Goal: Information Seeking & Learning: Learn about a topic

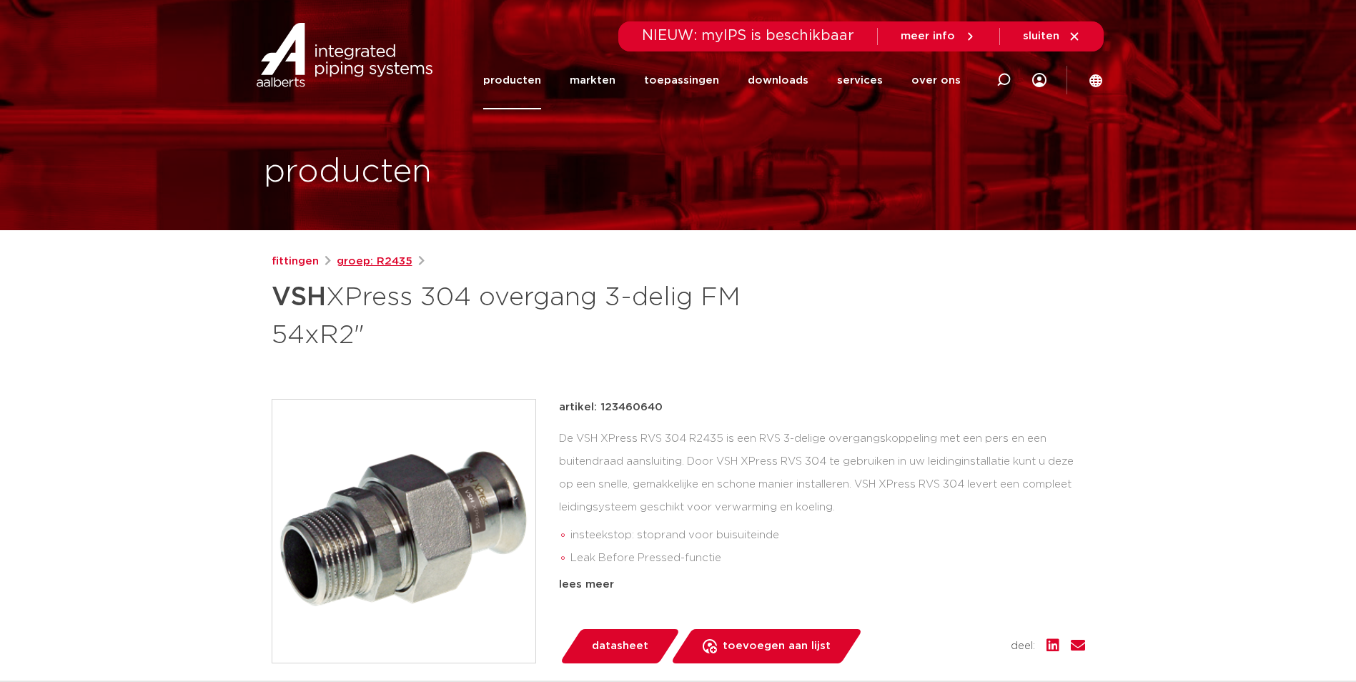
click at [370, 260] on link "groep: R2435" at bounding box center [375, 261] width 76 height 17
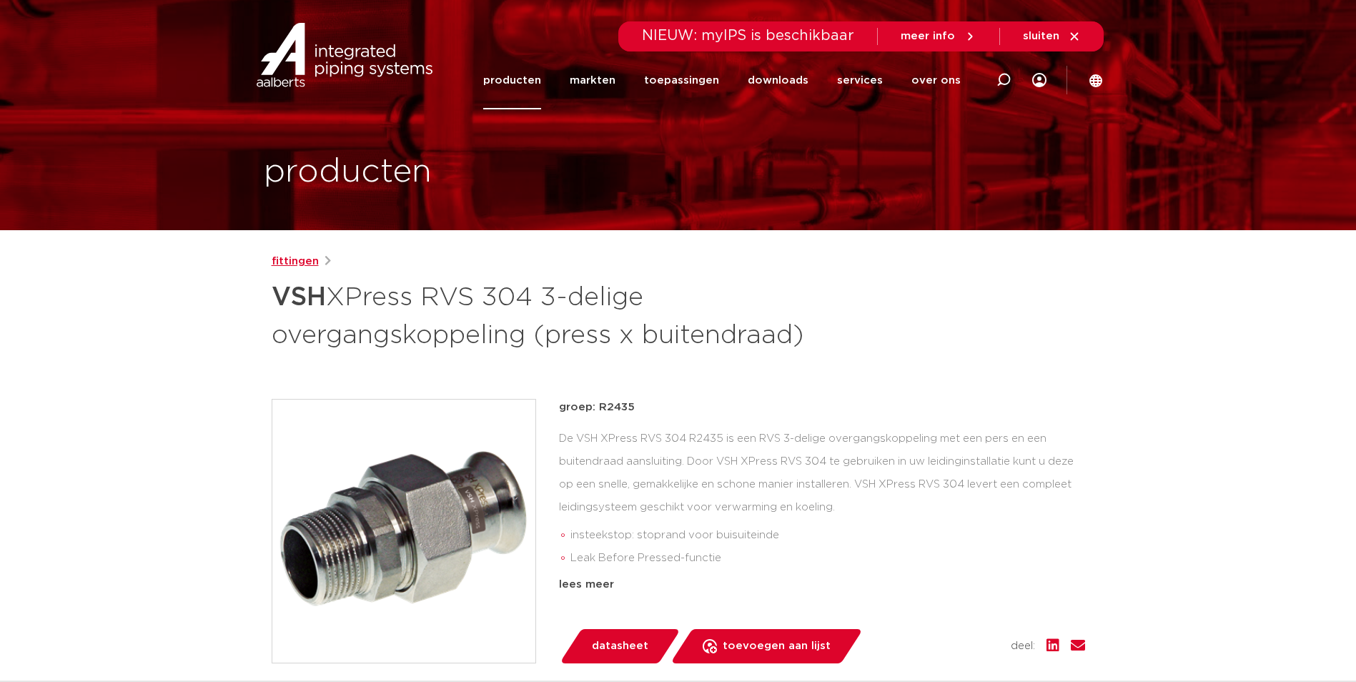
click at [277, 262] on link "fittingen" at bounding box center [295, 261] width 47 height 17
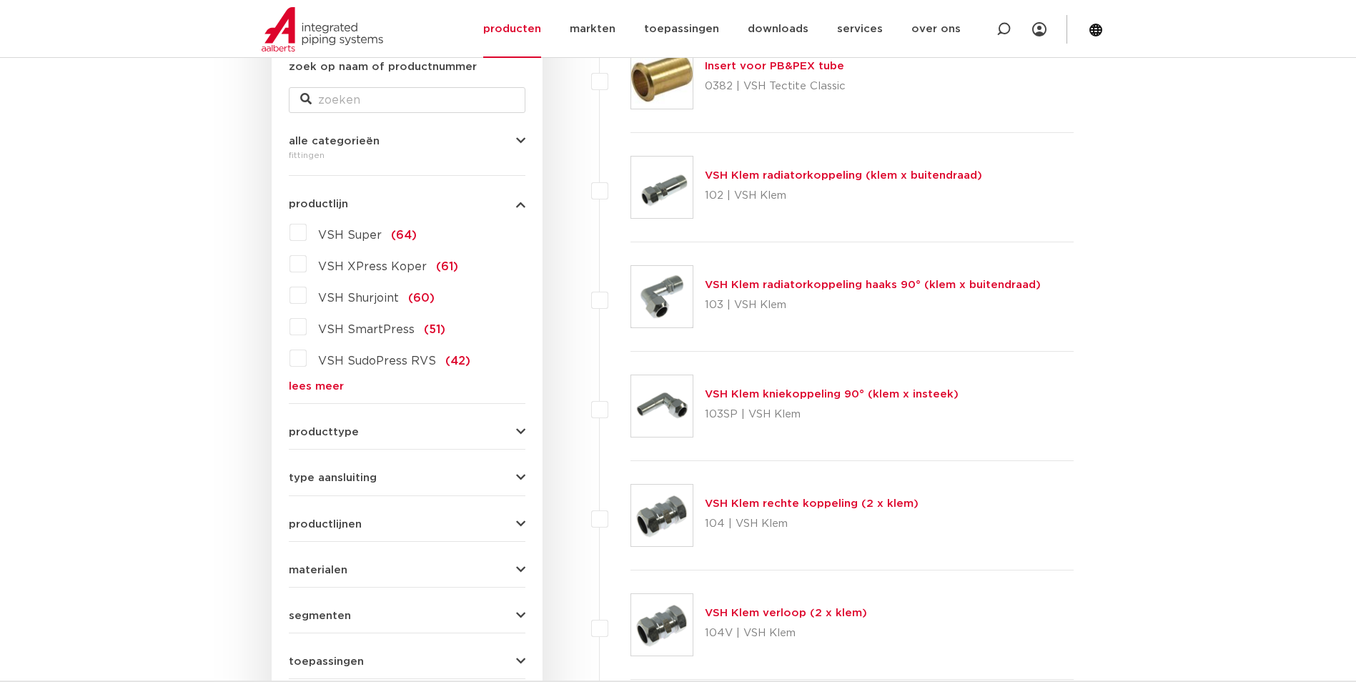
scroll to position [286, 0]
click at [328, 384] on link "lees meer" at bounding box center [407, 386] width 237 height 11
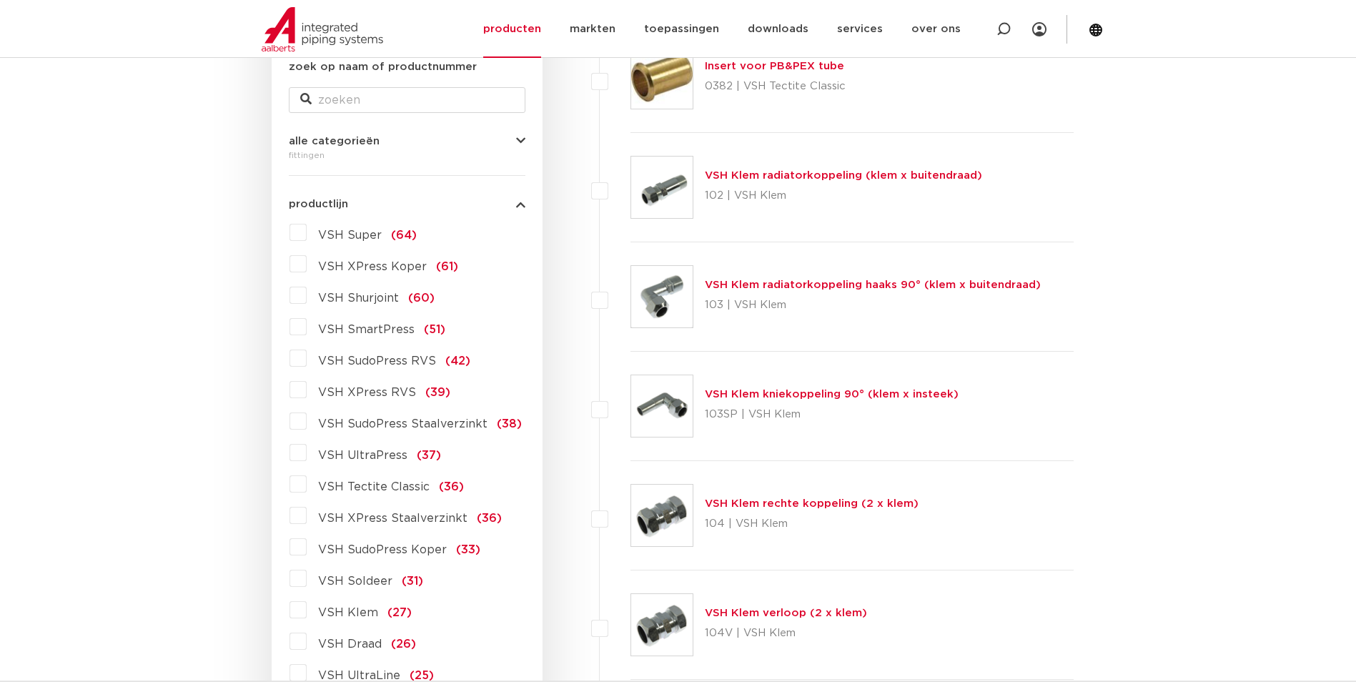
scroll to position [500, 0]
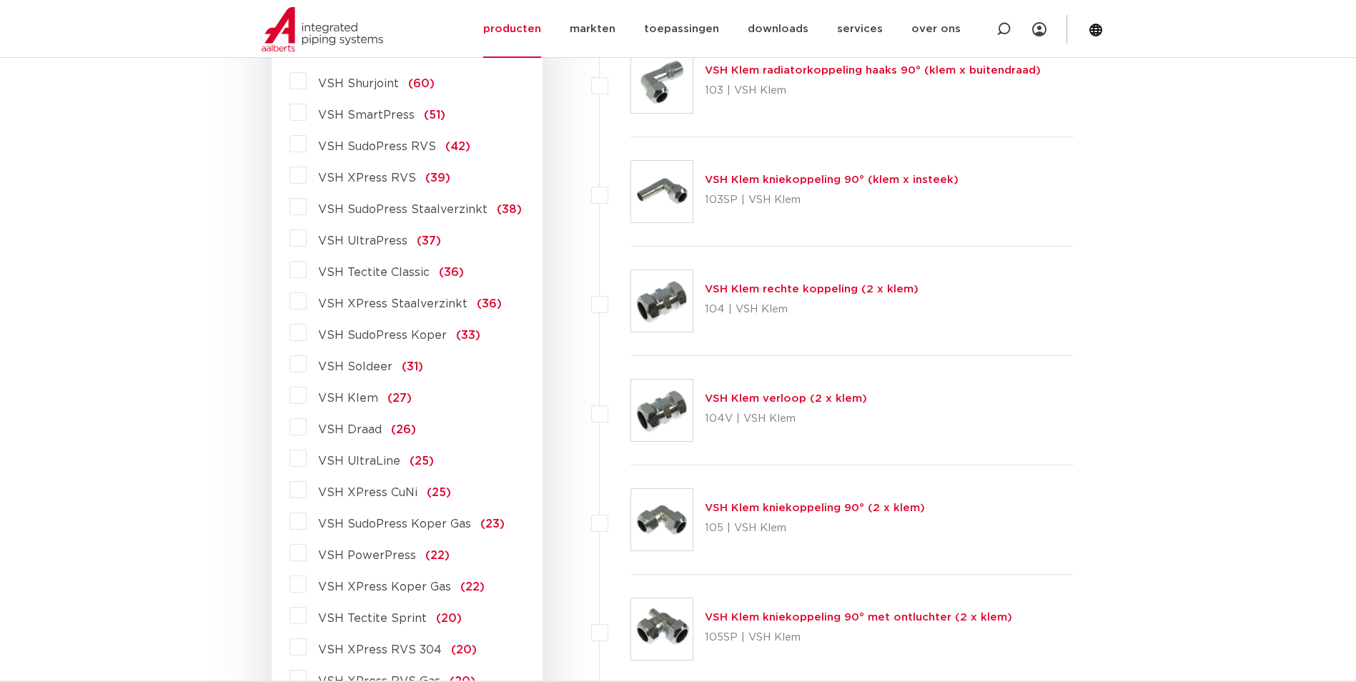
click at [307, 650] on label "VSH XPress RVS 304 (20)" at bounding box center [392, 647] width 170 height 23
click at [0, 0] on input "VSH XPress RVS 304 (20)" at bounding box center [0, 0] width 0 height 0
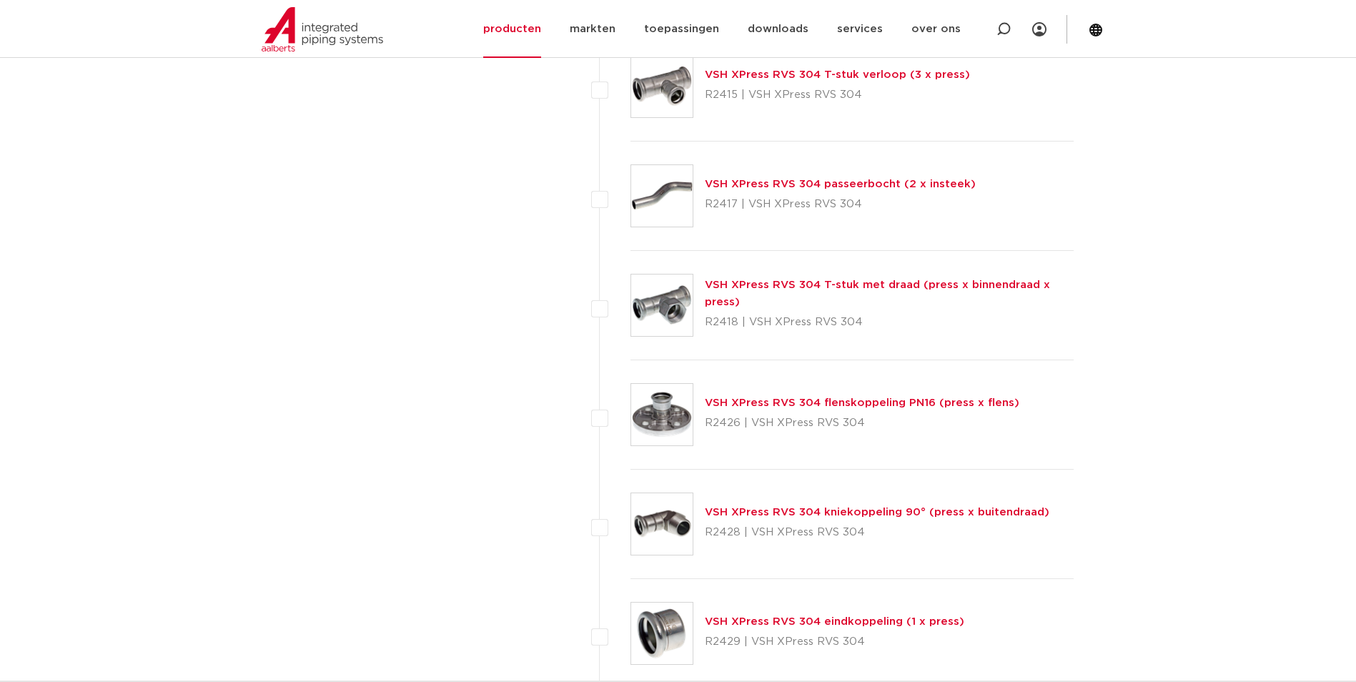
scroll to position [1876, 0]
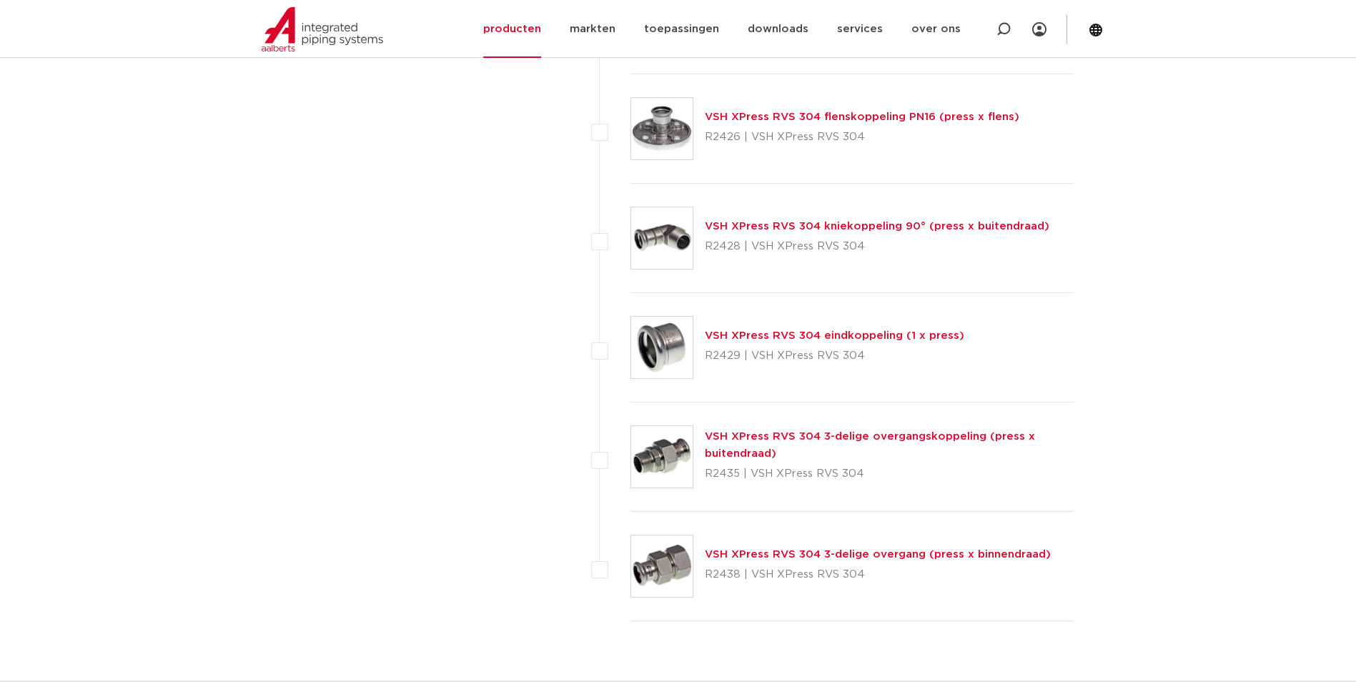
drag, startPoint x: 497, startPoint y: 437, endPoint x: 503, endPoint y: 425, distance: 13.8
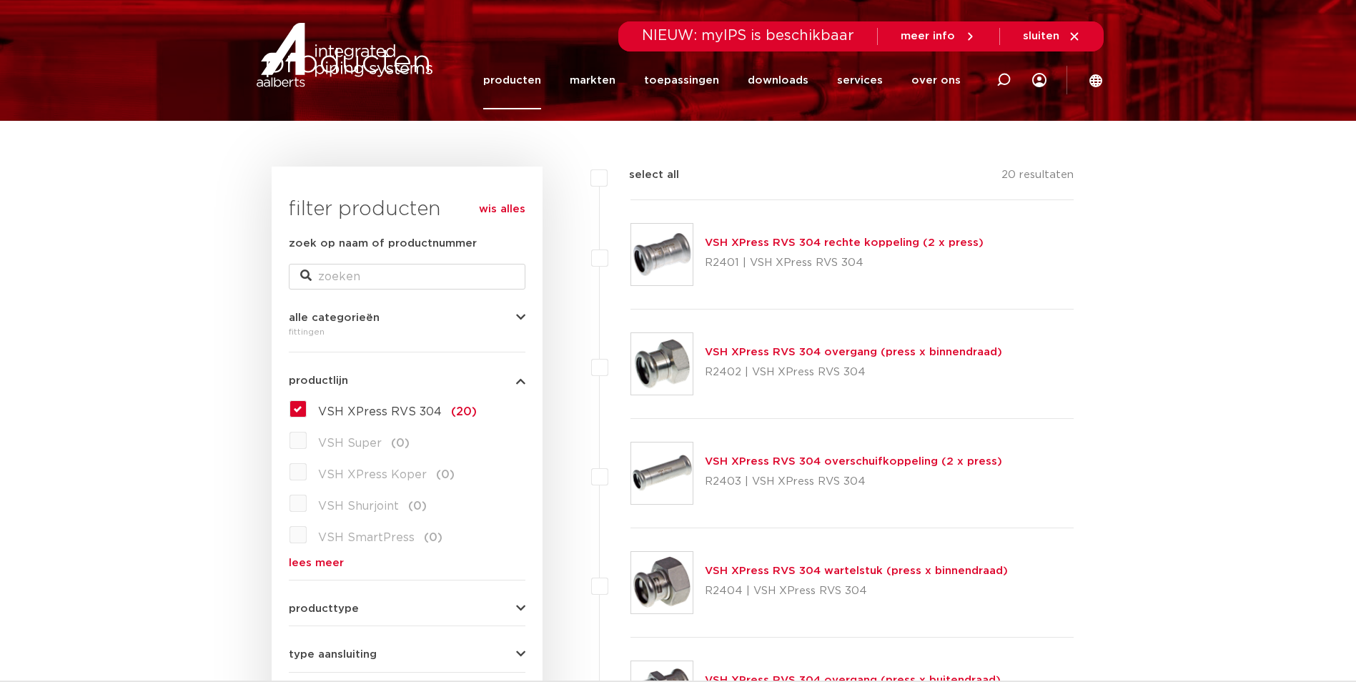
scroll to position [0, 0]
